Goal: Task Accomplishment & Management: Use online tool/utility

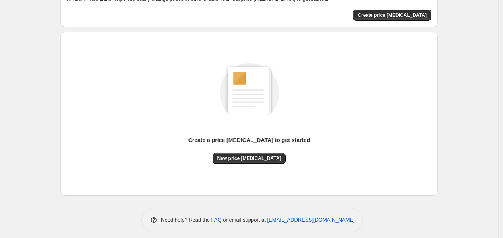
scroll to position [60, 0]
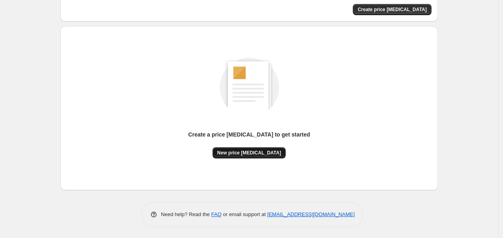
click at [254, 152] on span "New price change job" at bounding box center [249, 152] width 64 height 6
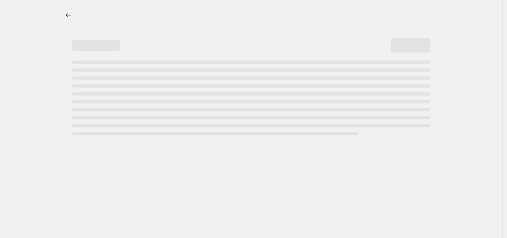
select select "percentage"
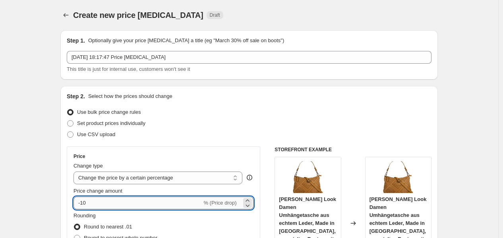
click at [182, 204] on input "-10" at bounding box center [138, 202] width 128 height 13
click at [183, 202] on input "-10" at bounding box center [138, 202] width 128 height 13
type input "-1"
type input "-30"
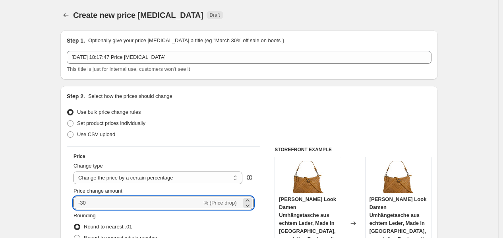
click at [307, 140] on div "Step 2. Select how the prices should change Use bulk price change rules Set pro…" at bounding box center [249, 225] width 365 height 266
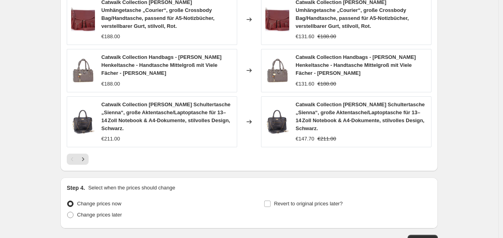
scroll to position [634, 0]
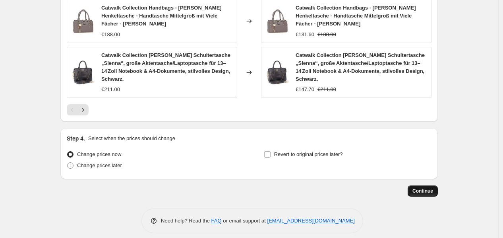
click at [428, 188] on span "Continue" at bounding box center [422, 191] width 21 height 6
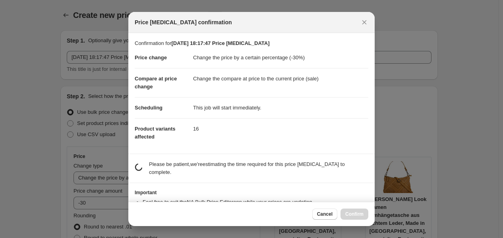
scroll to position [0, 0]
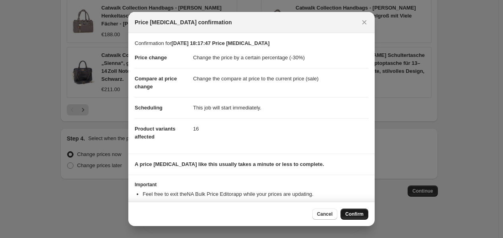
click at [354, 212] on span "Confirm" at bounding box center [354, 214] width 18 height 6
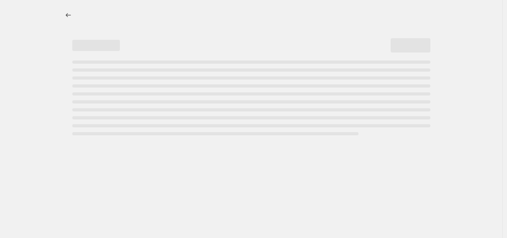
select select "percentage"
